Goal: Task Accomplishment & Management: Use online tool/utility

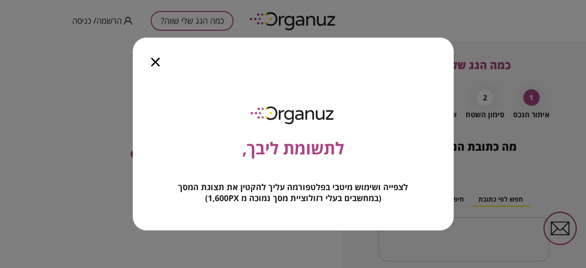
click at [157, 64] on icon "button" at bounding box center [155, 62] width 9 height 9
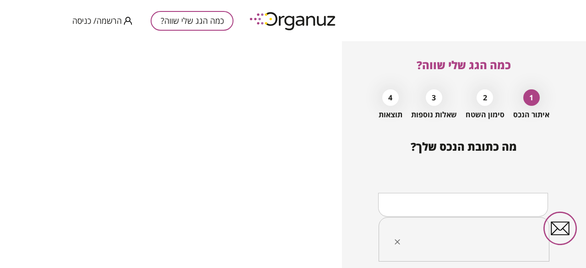
click at [429, 231] on input "text" at bounding box center [467, 239] width 142 height 23
type input "*"
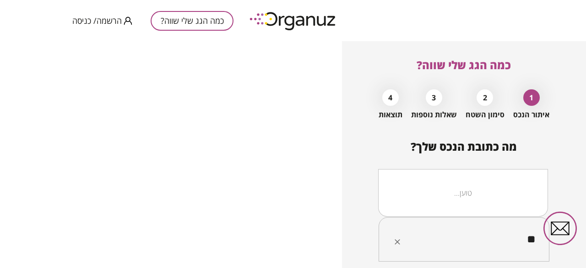
type input "*"
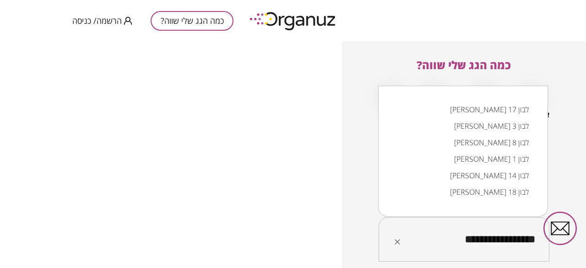
click at [521, 113] on li "גביש 17 לבון" at bounding box center [463, 109] width 146 height 16
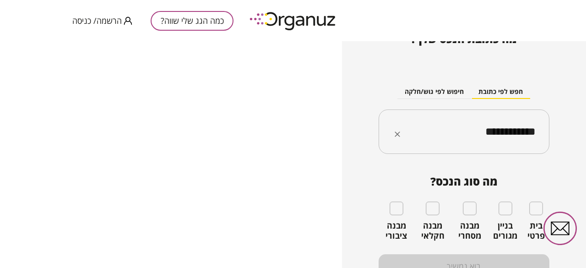
scroll to position [118, 0]
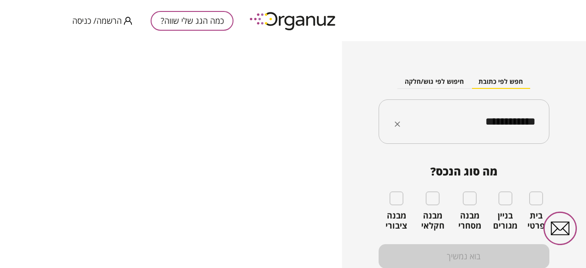
type input "**********"
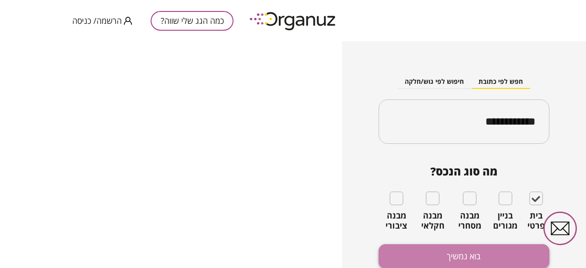
click at [462, 258] on button "בוא נמשיך" at bounding box center [464, 256] width 171 height 24
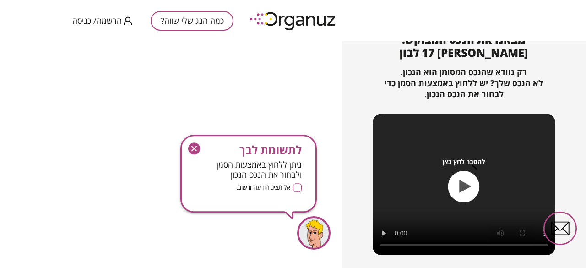
scroll to position [108, 0]
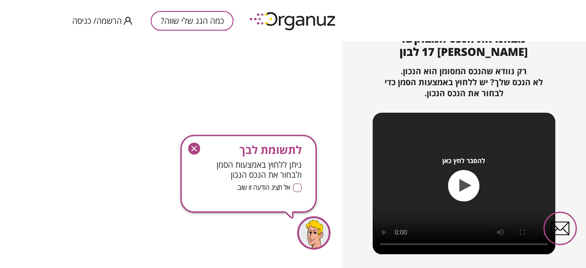
click at [193, 150] on icon "button" at bounding box center [193, 148] width 5 height 5
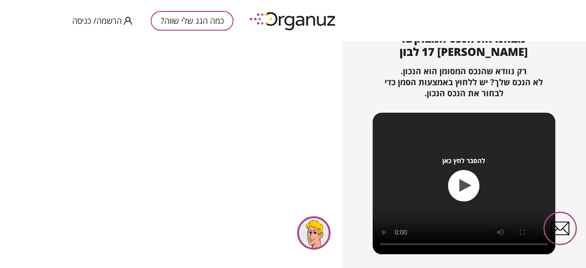
scroll to position [145, 0]
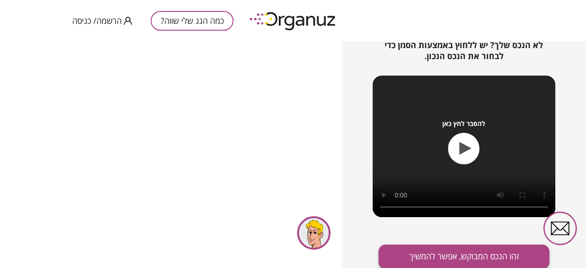
click at [468, 254] on button "זהו הנכס המבוקש, אפשר להמשיך" at bounding box center [464, 256] width 171 height 24
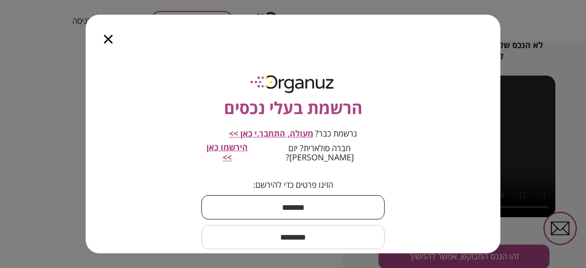
click at [296, 204] on input "text" at bounding box center [292, 207] width 183 height 27
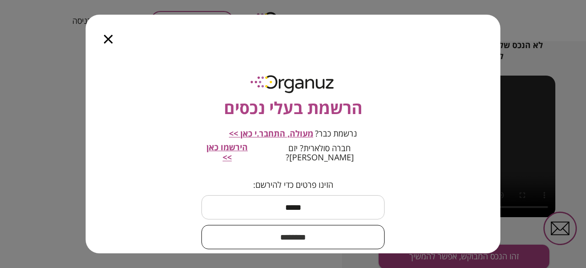
click at [296, 227] on input "text" at bounding box center [292, 236] width 183 height 27
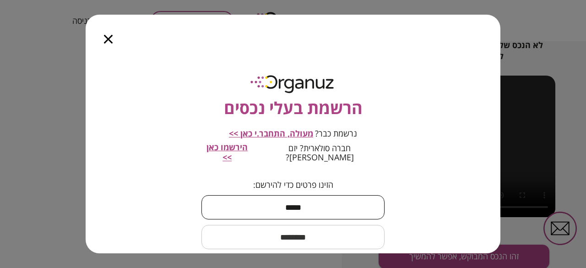
click at [299, 197] on input "*****" at bounding box center [292, 207] width 183 height 27
type input "****"
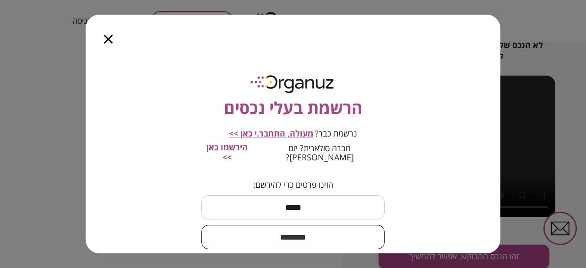
click at [309, 231] on input "text" at bounding box center [292, 236] width 183 height 27
type input "****"
click at [419, 161] on div "הרשמת בעלי נכסים נרשמת כבר? מעולה, התחבר.י כאן >> חברה סולארית? יזם סולארי? היר…" at bounding box center [293, 153] width 415 height 200
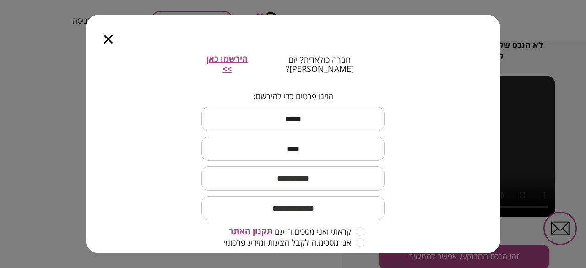
scroll to position [90, 0]
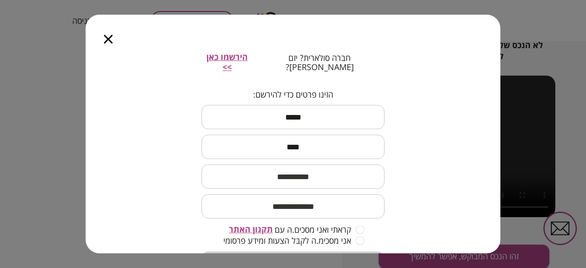
click at [324, 163] on input "text" at bounding box center [292, 176] width 183 height 27
type input "**********"
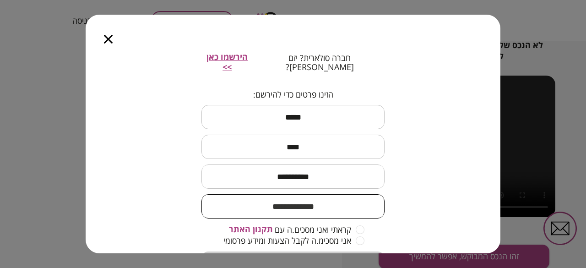
click at [306, 195] on input "email" at bounding box center [292, 206] width 183 height 27
type input "**********"
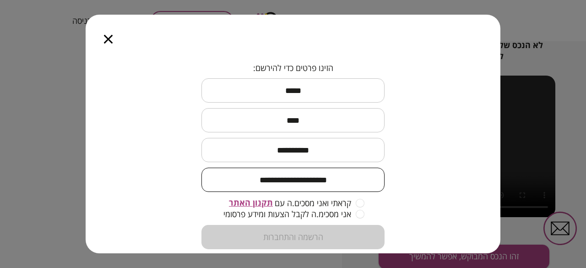
scroll to position [127, 0]
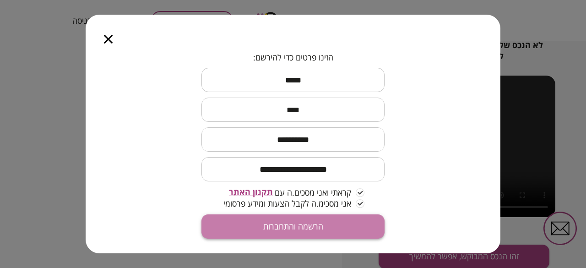
click at [302, 222] on button "הרשמה והתחברות" at bounding box center [292, 226] width 183 height 24
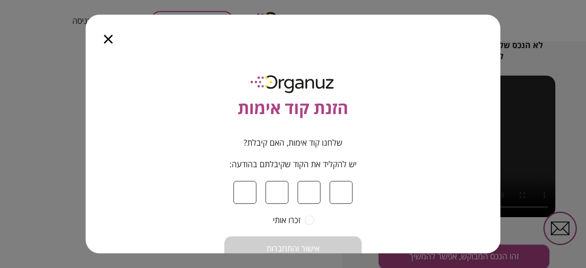
type input "*"
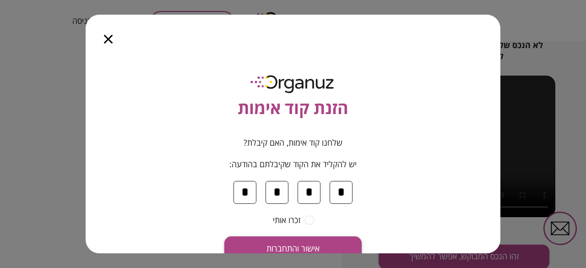
type input "*"
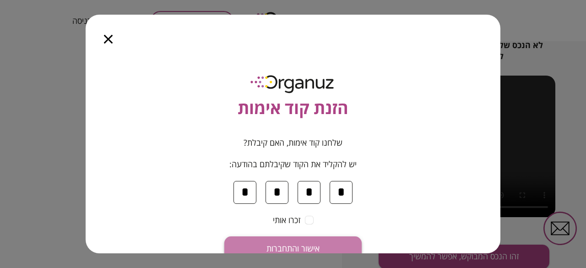
click at [307, 244] on span "אישור והתחברות" at bounding box center [292, 249] width 53 height 10
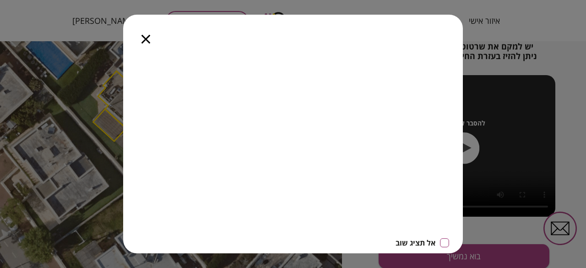
drag, startPoint x: 303, startPoint y: 34, endPoint x: 295, endPoint y: 34, distance: 8.3
click at [295, 34] on div "אל תציג שוב" at bounding box center [293, 134] width 340 height 239
click at [116, 120] on icon "button" at bounding box center [116, 120] width 0 height 0
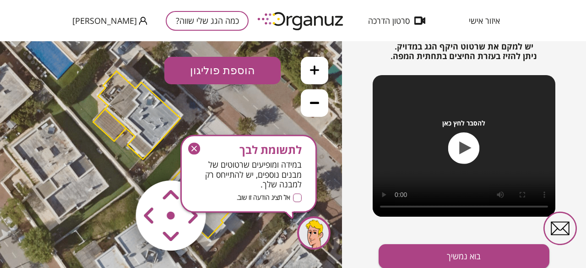
click at [195, 149] on icon "button" at bounding box center [194, 149] width 12 height 12
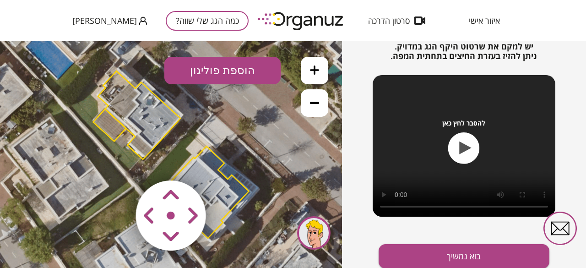
click at [247, 64] on button "הוספת פוליגון" at bounding box center [222, 70] width 116 height 27
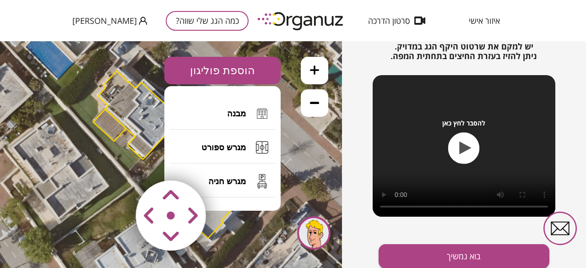
click at [238, 71] on button "הוספת פוליגון" at bounding box center [222, 70] width 116 height 27
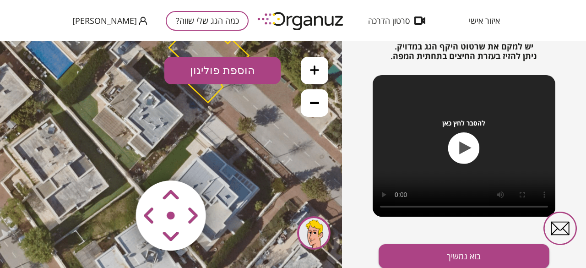
drag, startPoint x: 172, startPoint y: 198, endPoint x: 175, endPoint y: 194, distance: 5.5
click at [116, 161] on area at bounding box center [116, 161] width 0 height 0
drag, startPoint x: 175, startPoint y: 194, endPoint x: 196, endPoint y: 289, distance: 98.0
click at [196, 41] on html ".st0 { fill: #FFFFFF; }" at bounding box center [171, 41] width 342 height 0
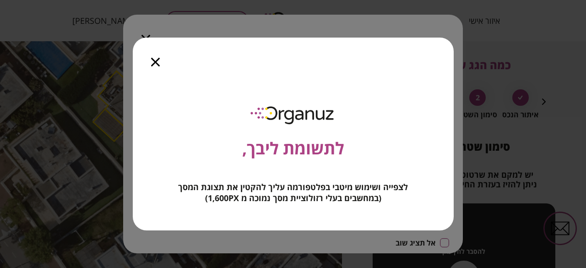
click at [152, 59] on icon "button" at bounding box center [155, 62] width 9 height 9
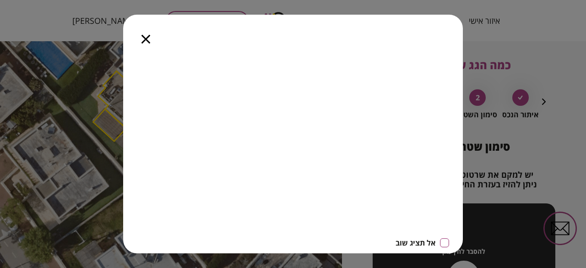
click at [0, 0] on icon "button" at bounding box center [0, 0] width 0 height 0
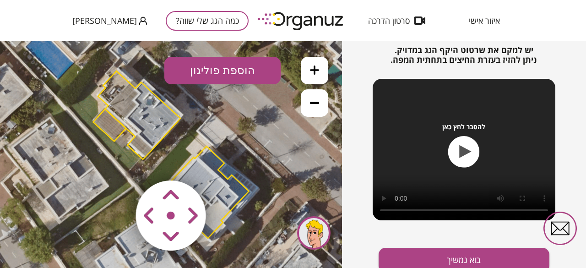
scroll to position [128, 0]
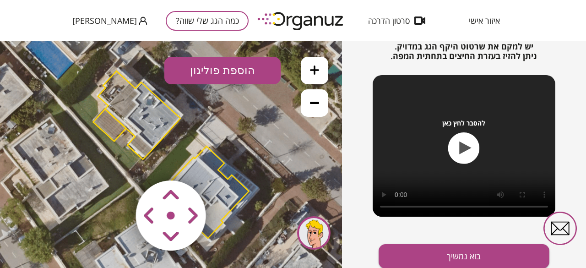
click at [466, 149] on icon "button" at bounding box center [466, 147] width 12 height 13
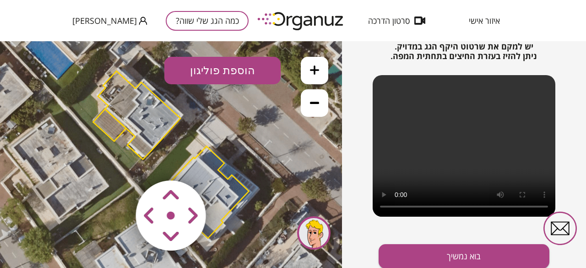
click at [136, 128] on polygon at bounding box center [139, 115] width 82 height 88
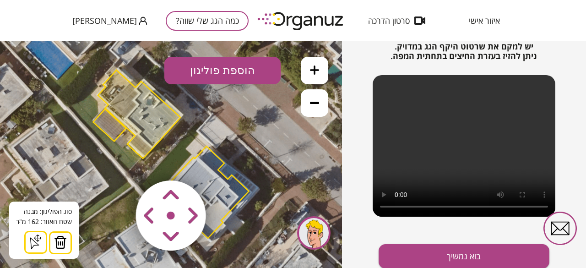
click at [116, 161] on area at bounding box center [116, 161] width 0 height 0
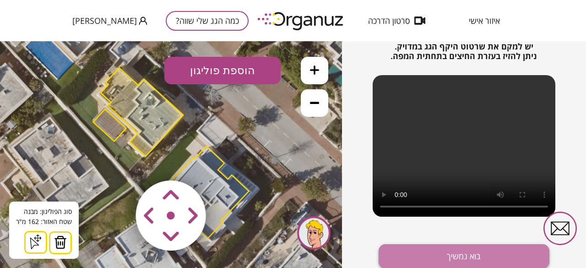
click at [439, 249] on button "בוא נמשיך" at bounding box center [464, 256] width 171 height 24
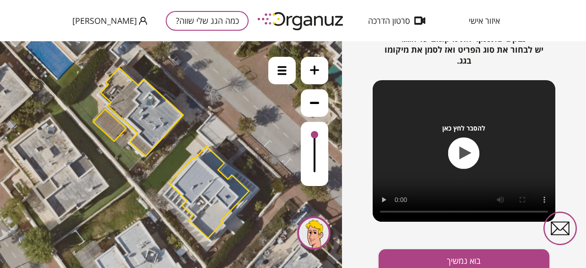
scroll to position [154, 0]
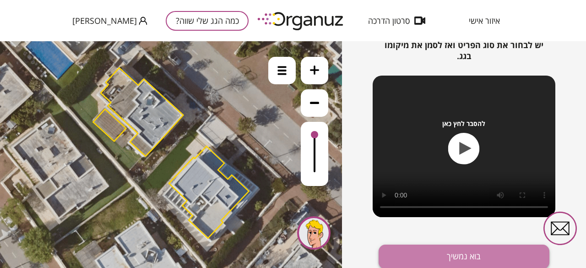
click at [456, 254] on button "בוא נמשיך" at bounding box center [464, 256] width 171 height 24
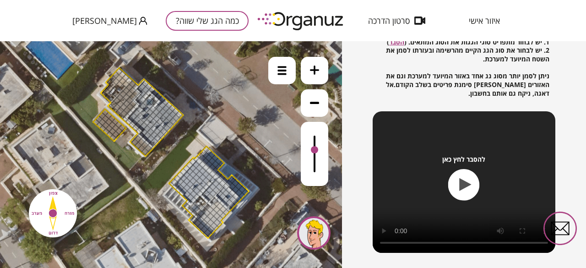
drag, startPoint x: 314, startPoint y: 133, endPoint x: 312, endPoint y: 154, distance: 21.1
click at [312, 153] on div at bounding box center [314, 149] width 7 height 7
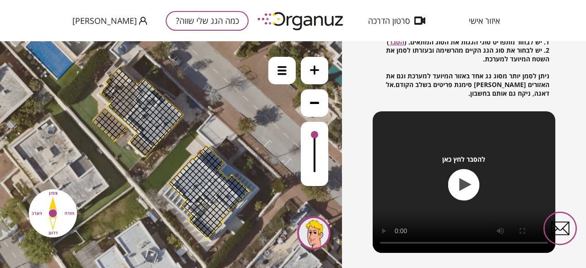
drag, startPoint x: 312, startPoint y: 154, endPoint x: 315, endPoint y: 103, distance: 51.3
click at [315, 103] on div at bounding box center [314, 121] width 27 height 129
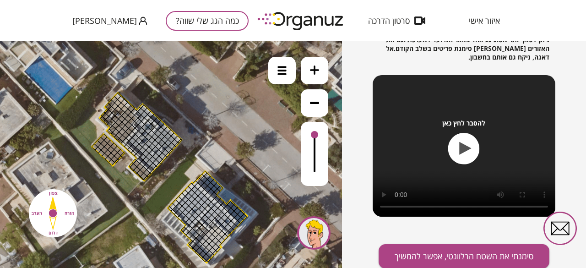
drag, startPoint x: 94, startPoint y: 60, endPoint x: 93, endPoint y: 85, distance: 24.8
click at [93, 85] on icon at bounding box center [170, 178] width 508 height 508
click at [461, 151] on icon "button" at bounding box center [466, 147] width 12 height 13
